Goal: Ask a question: Seek information or help from site administrators or community

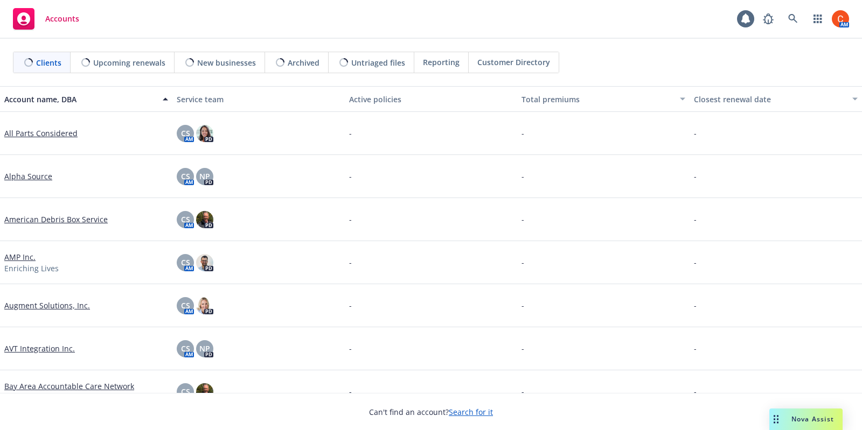
click at [817, 422] on span "Nova Assist" at bounding box center [812, 419] width 43 height 9
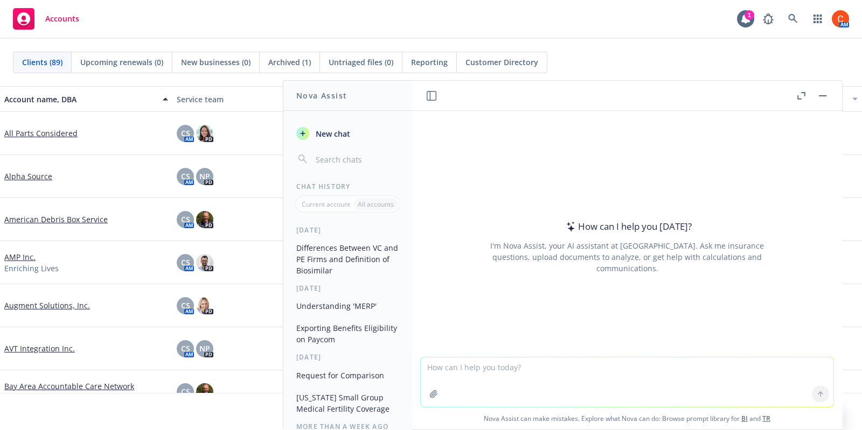
click at [523, 381] on textarea at bounding box center [627, 383] width 413 height 50
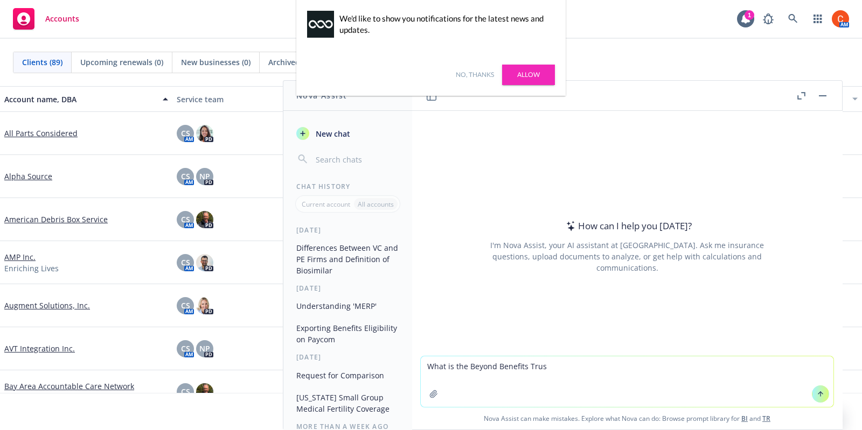
type textarea "What is the Beyond Benefits Trust"
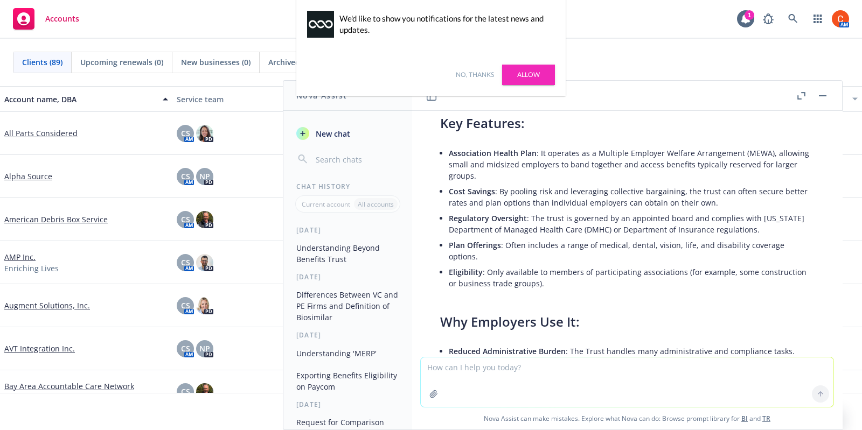
scroll to position [113, 0]
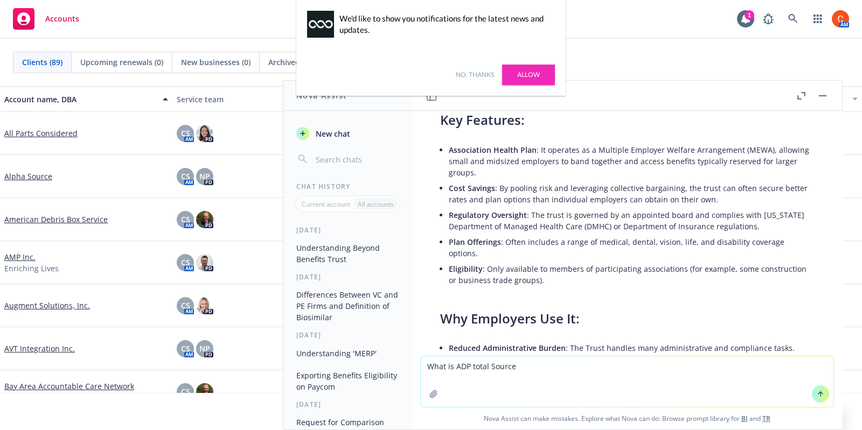
type textarea "What is ADP total Source?"
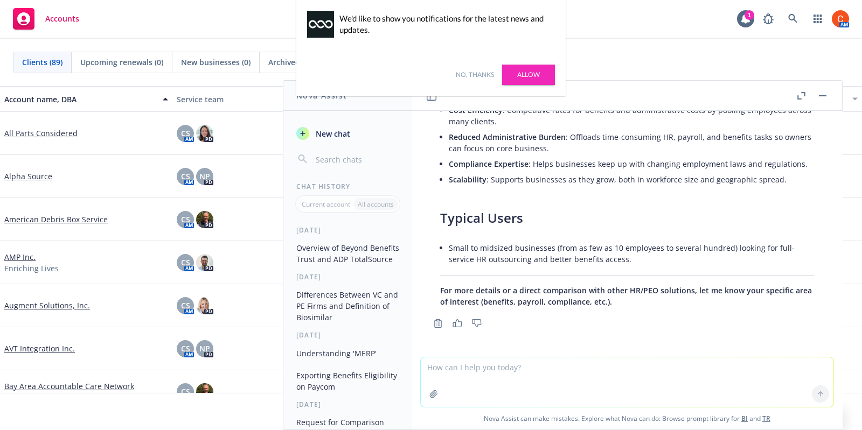
scroll to position [976, 0]
